Goal: Navigation & Orientation: Find specific page/section

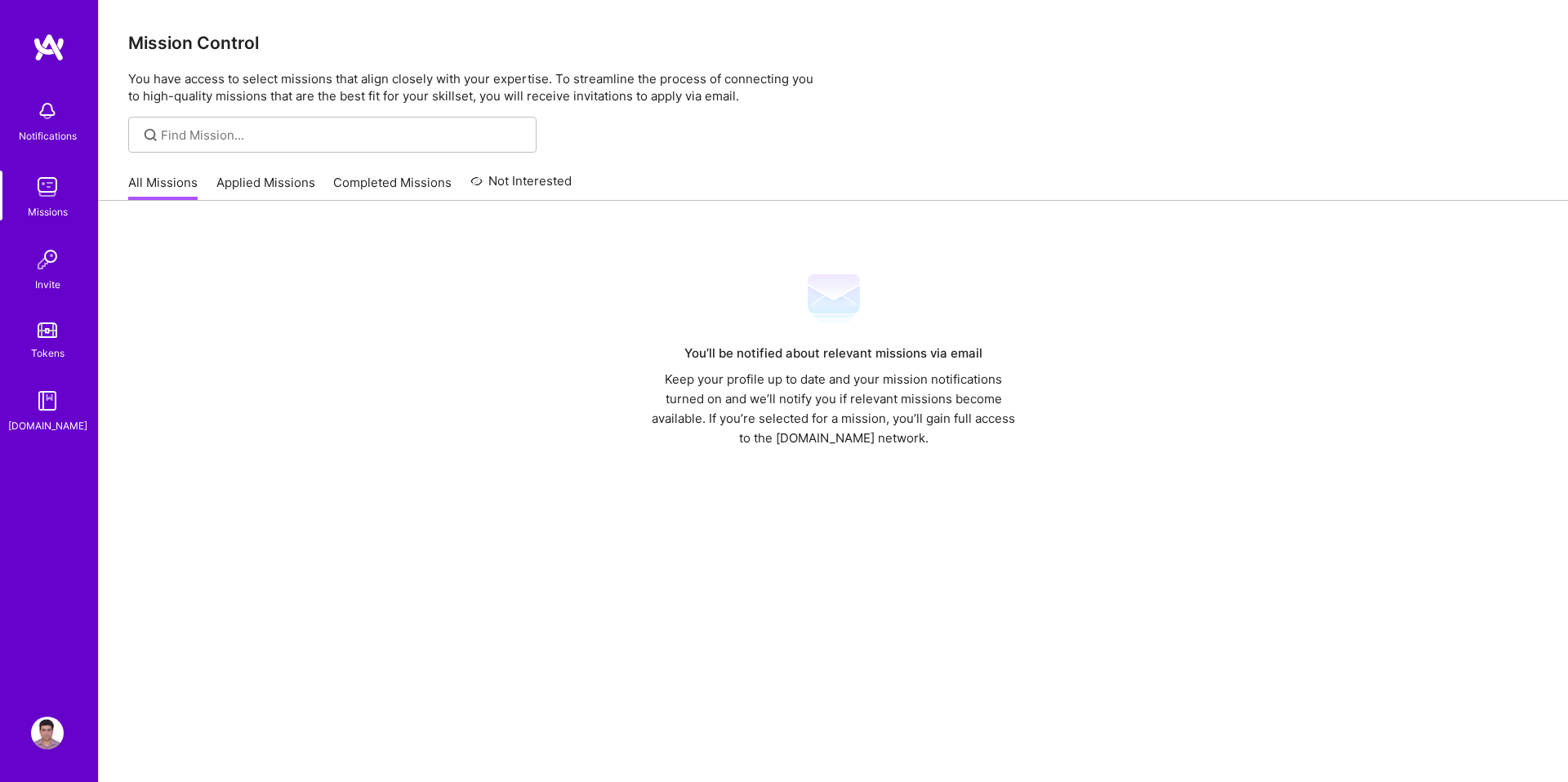
click at [38, 194] on img at bounding box center [47, 187] width 32 height 32
click at [289, 179] on link "Applied Missions" at bounding box center [266, 187] width 99 height 27
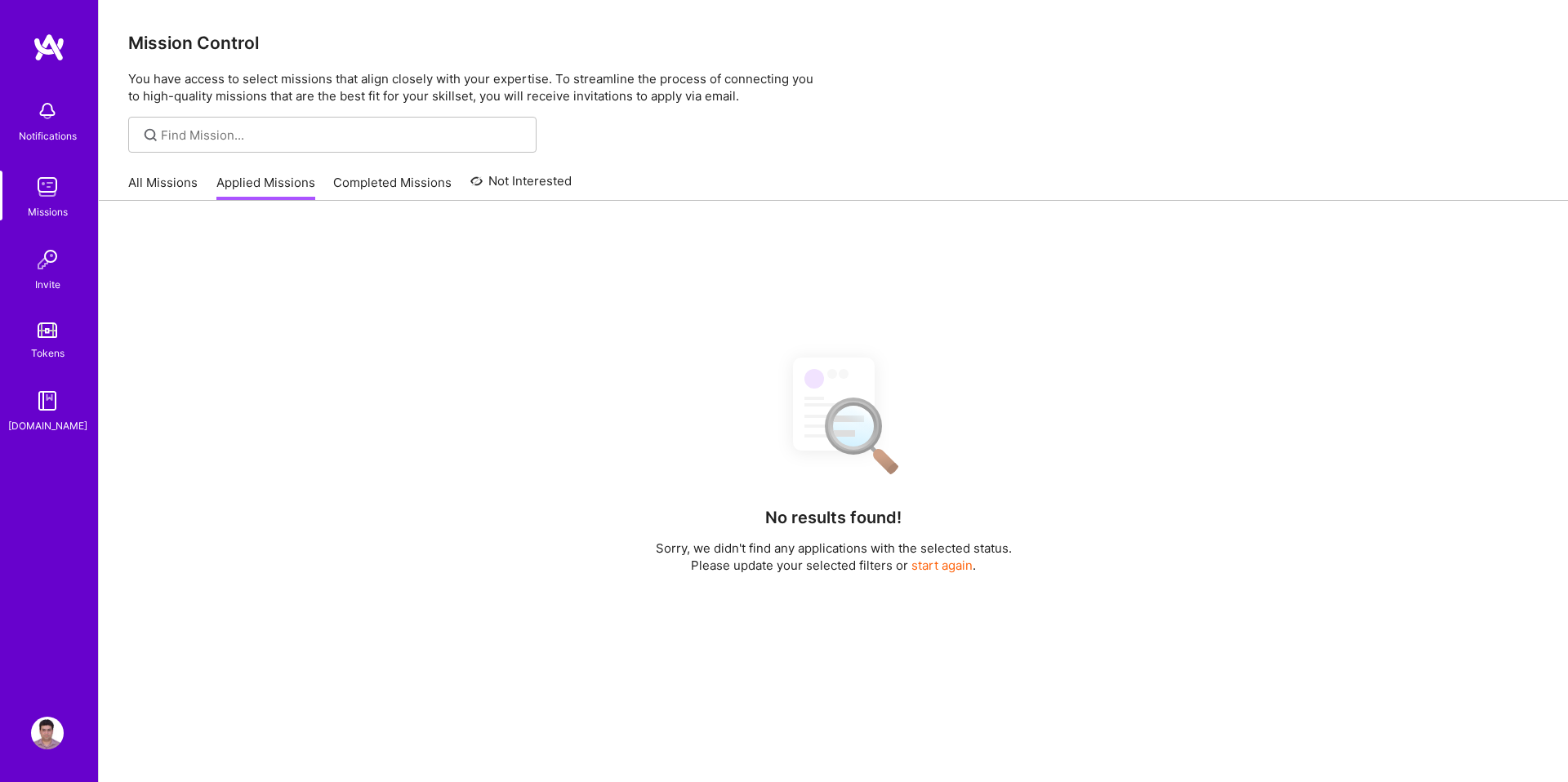
click at [383, 187] on link "Completed Missions" at bounding box center [392, 187] width 119 height 27
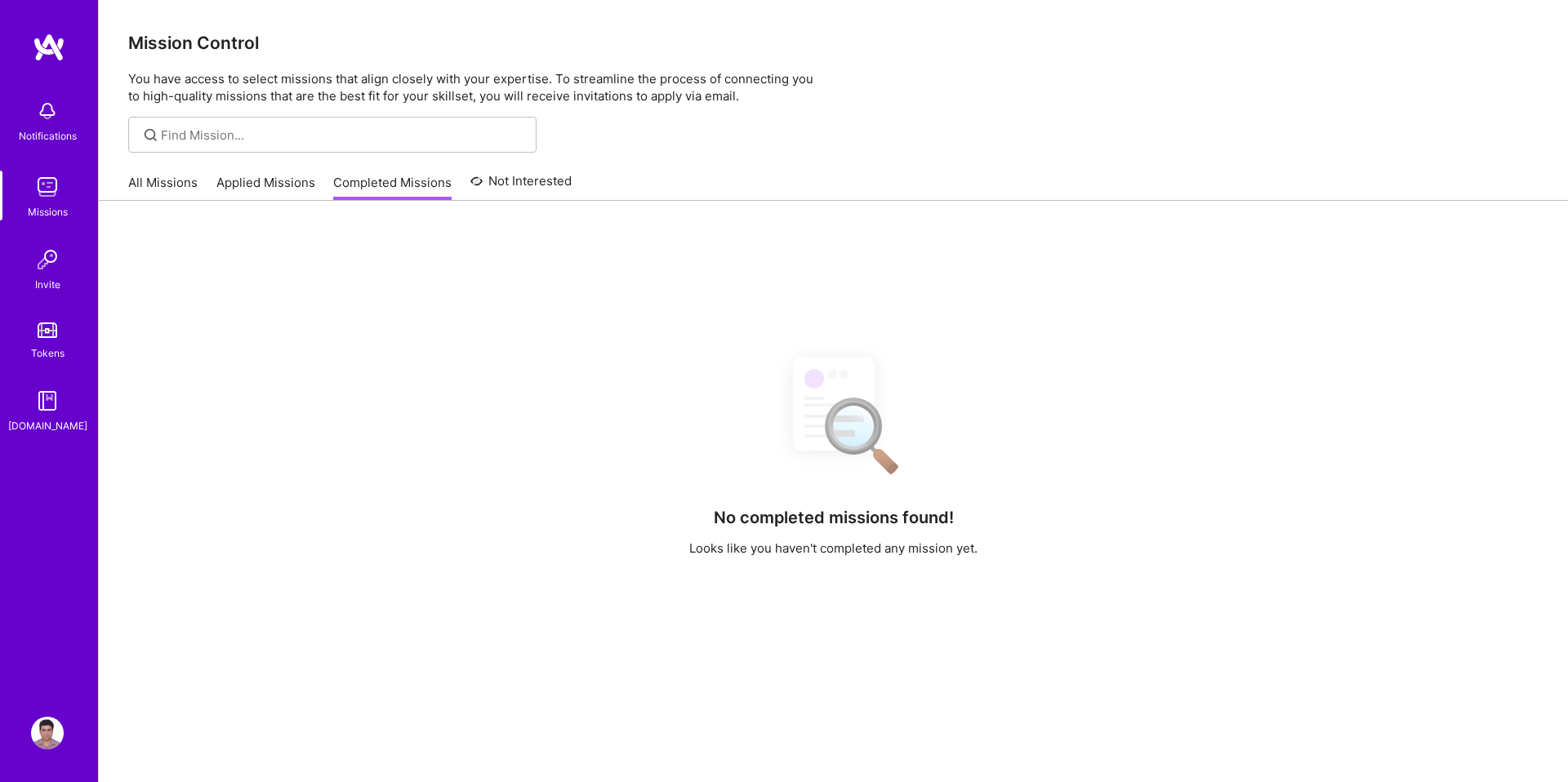
click at [179, 178] on link "All Missions" at bounding box center [162, 187] width 69 height 27
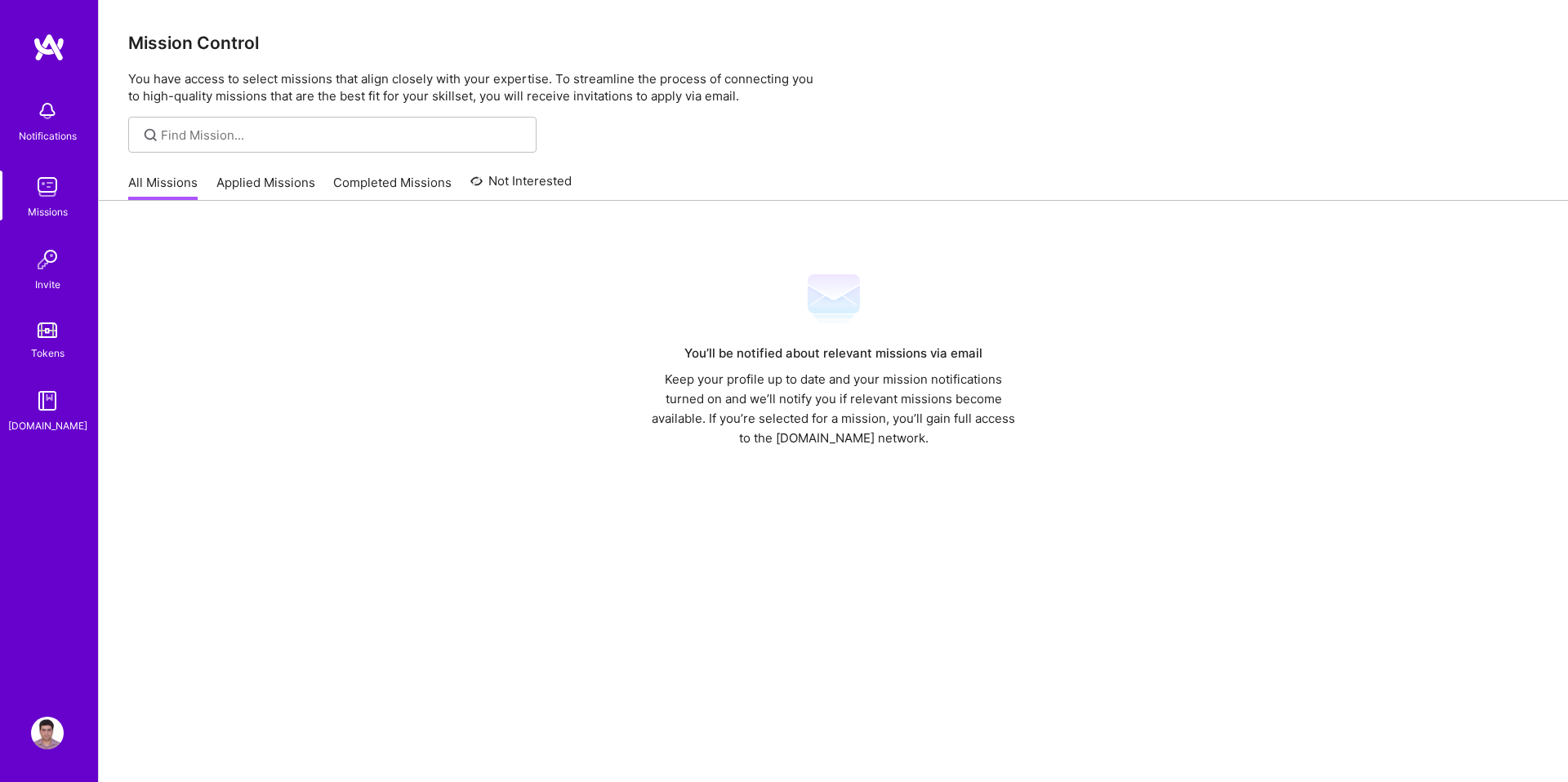
click at [49, 404] on img at bounding box center [47, 400] width 32 height 32
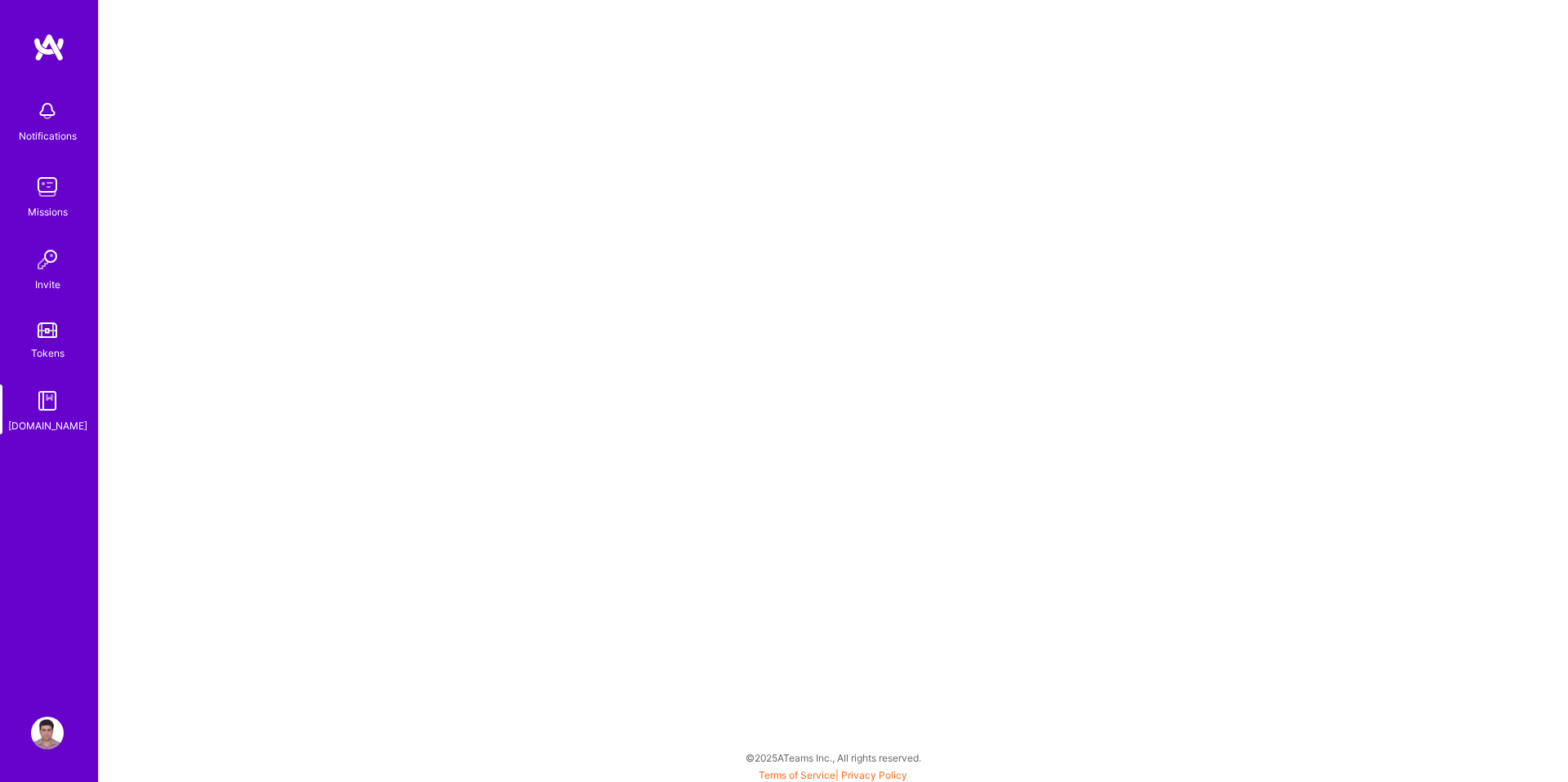
click at [50, 302] on div "Notifications Missions Invite Tokens [DOMAIN_NAME]" at bounding box center [49, 263] width 98 height 343
click at [43, 131] on div "Notifications" at bounding box center [48, 136] width 58 height 17
click at [43, 175] on img at bounding box center [47, 187] width 32 height 32
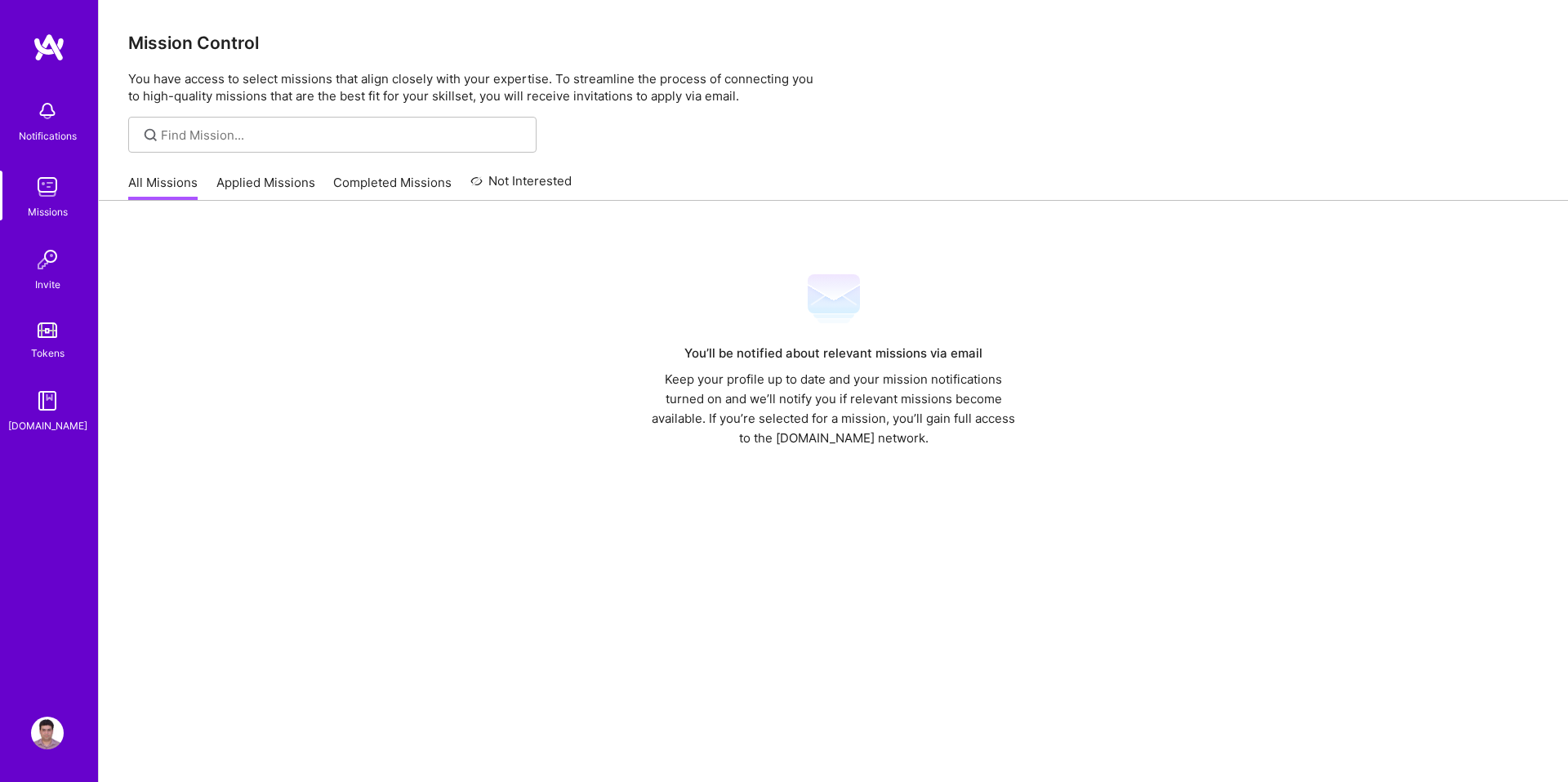
click at [256, 174] on link "Applied Missions" at bounding box center [266, 187] width 99 height 27
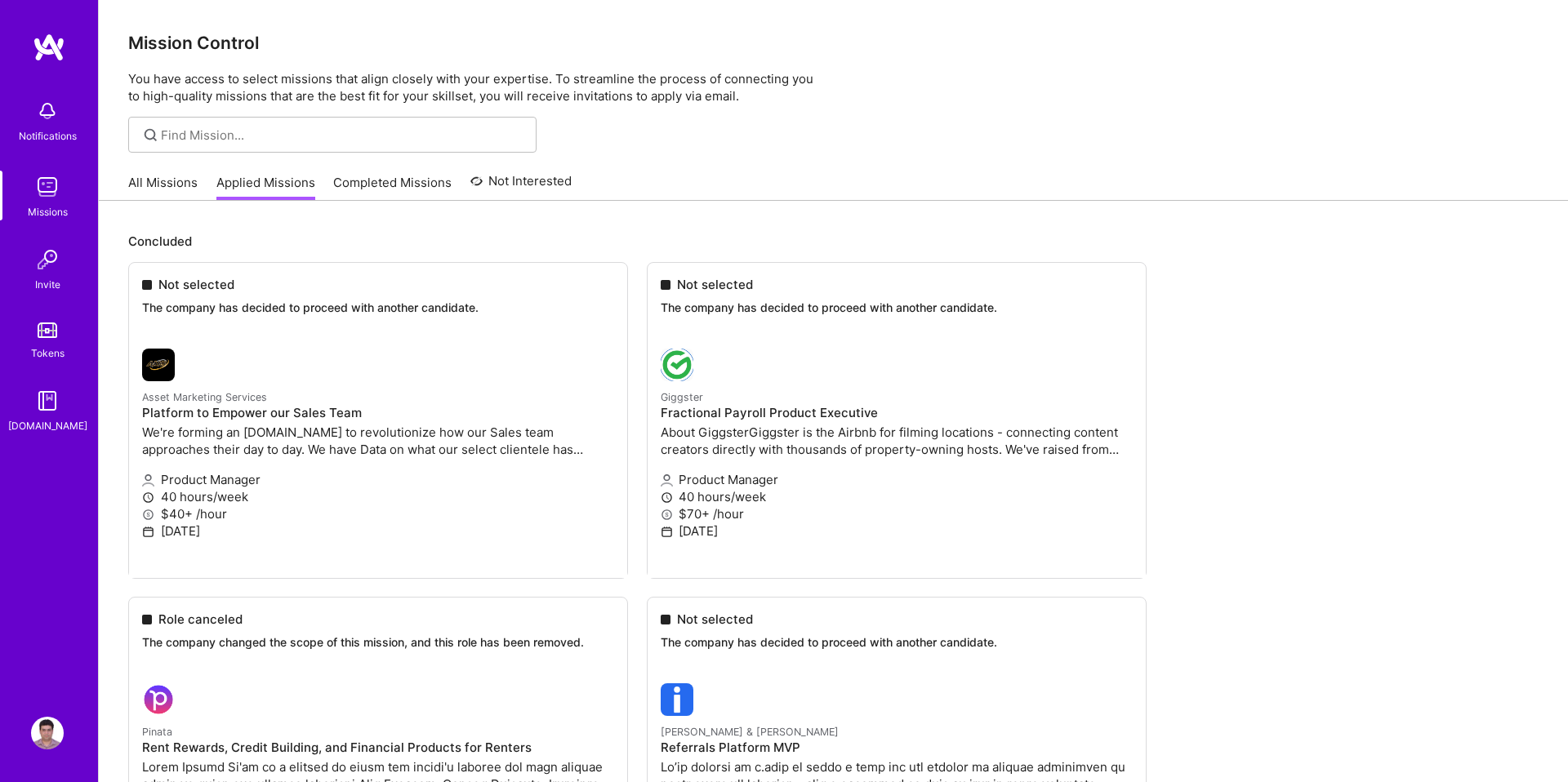
click at [418, 184] on link "Completed Missions" at bounding box center [392, 187] width 119 height 27
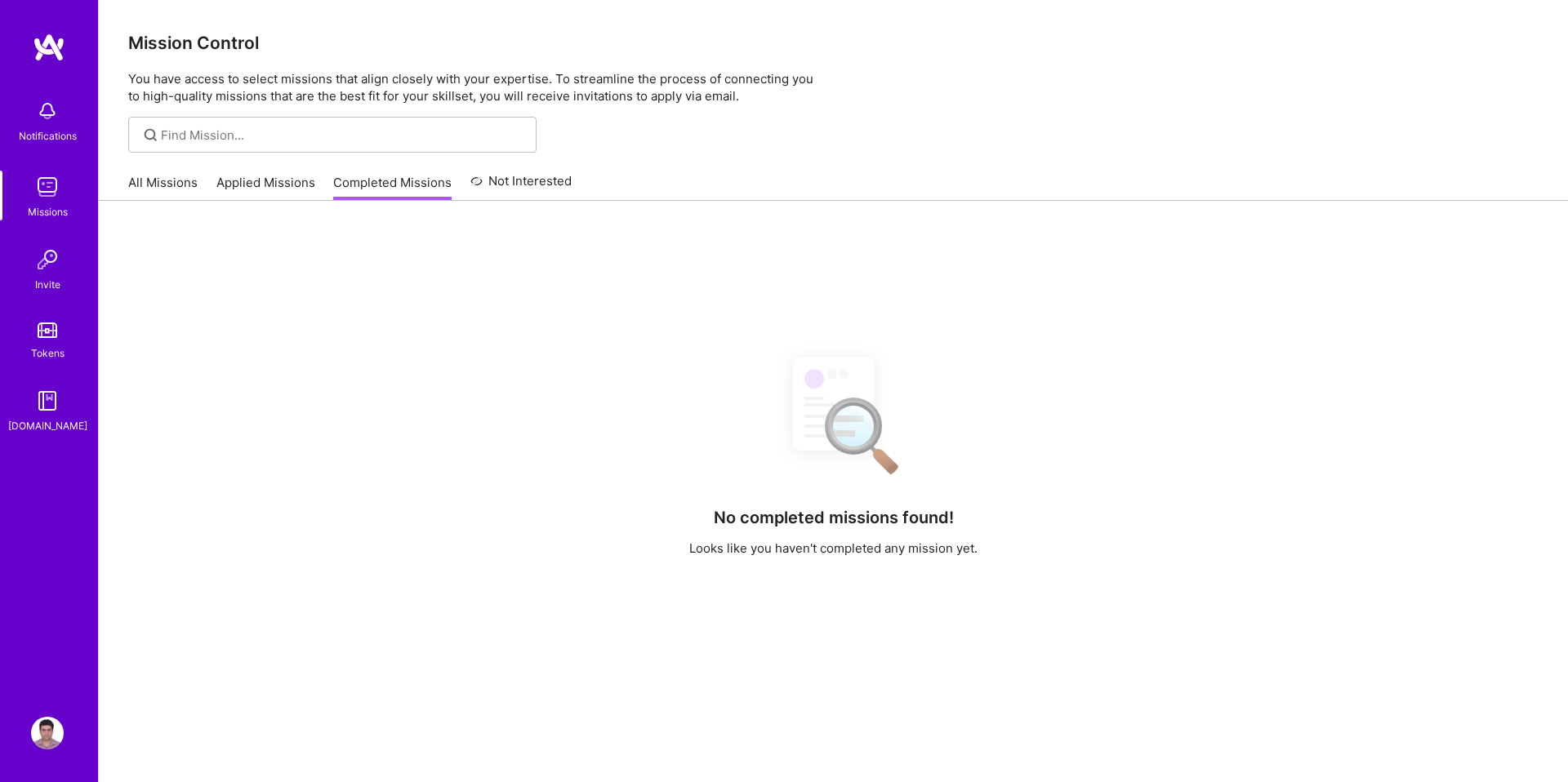
click at [503, 188] on link "Not Interested" at bounding box center [521, 186] width 102 height 30
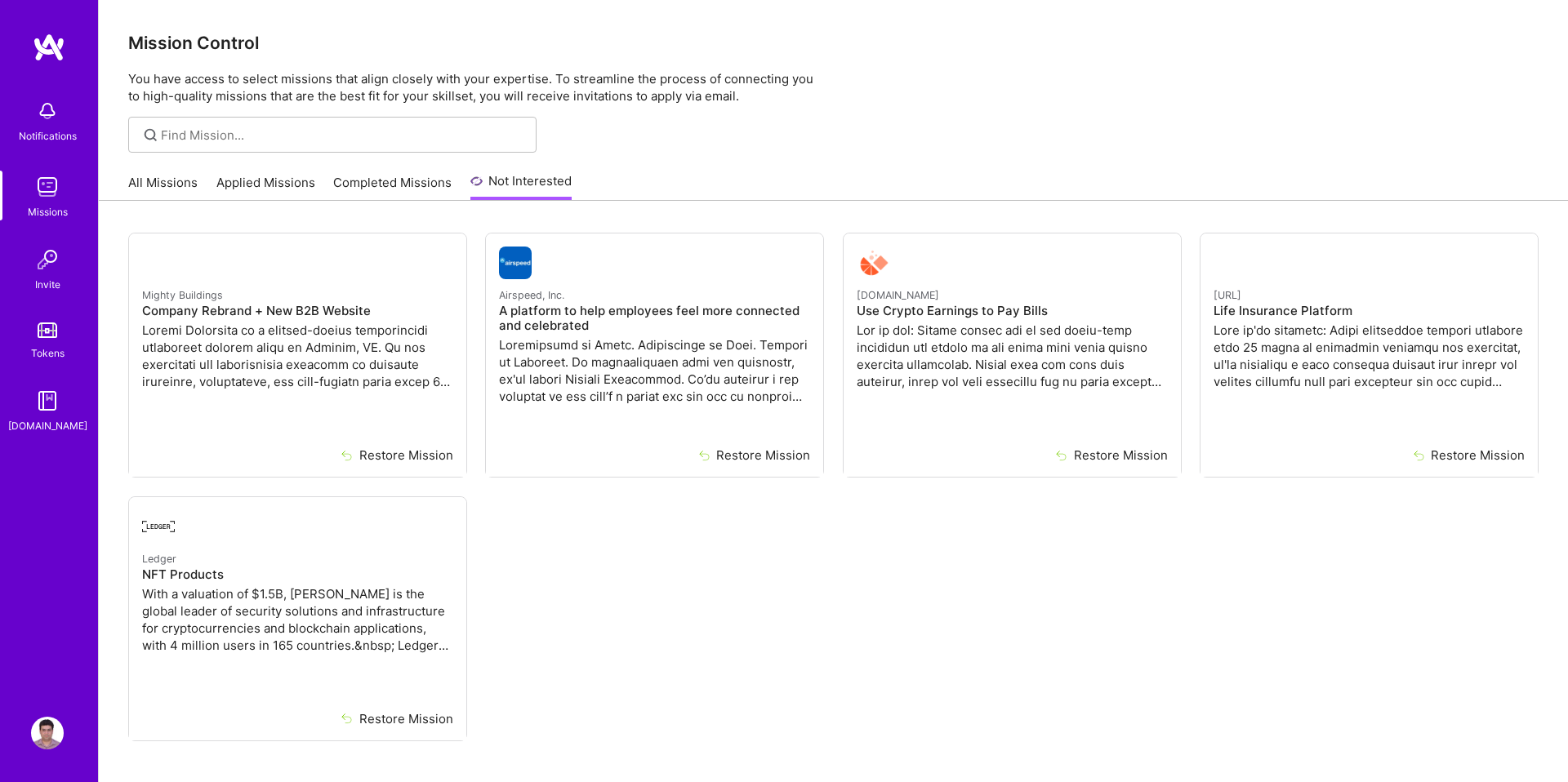
click at [186, 175] on link "All Missions" at bounding box center [162, 187] width 69 height 27
